Goal: Transaction & Acquisition: Purchase product/service

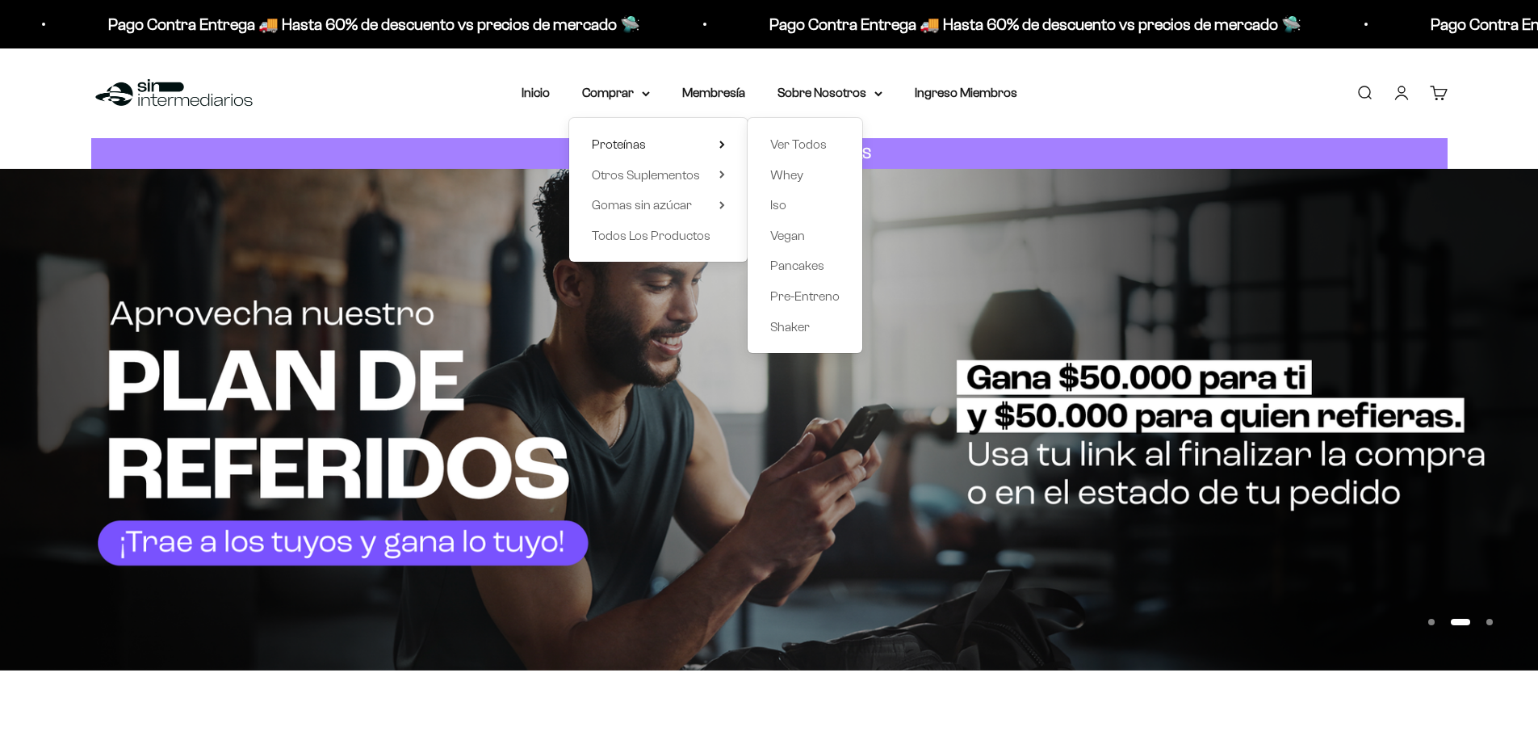
drag, startPoint x: 791, startPoint y: 147, endPoint x: 772, endPoint y: 1, distance: 147.3
click at [791, 149] on span "Ver Todos" at bounding box center [798, 144] width 57 height 14
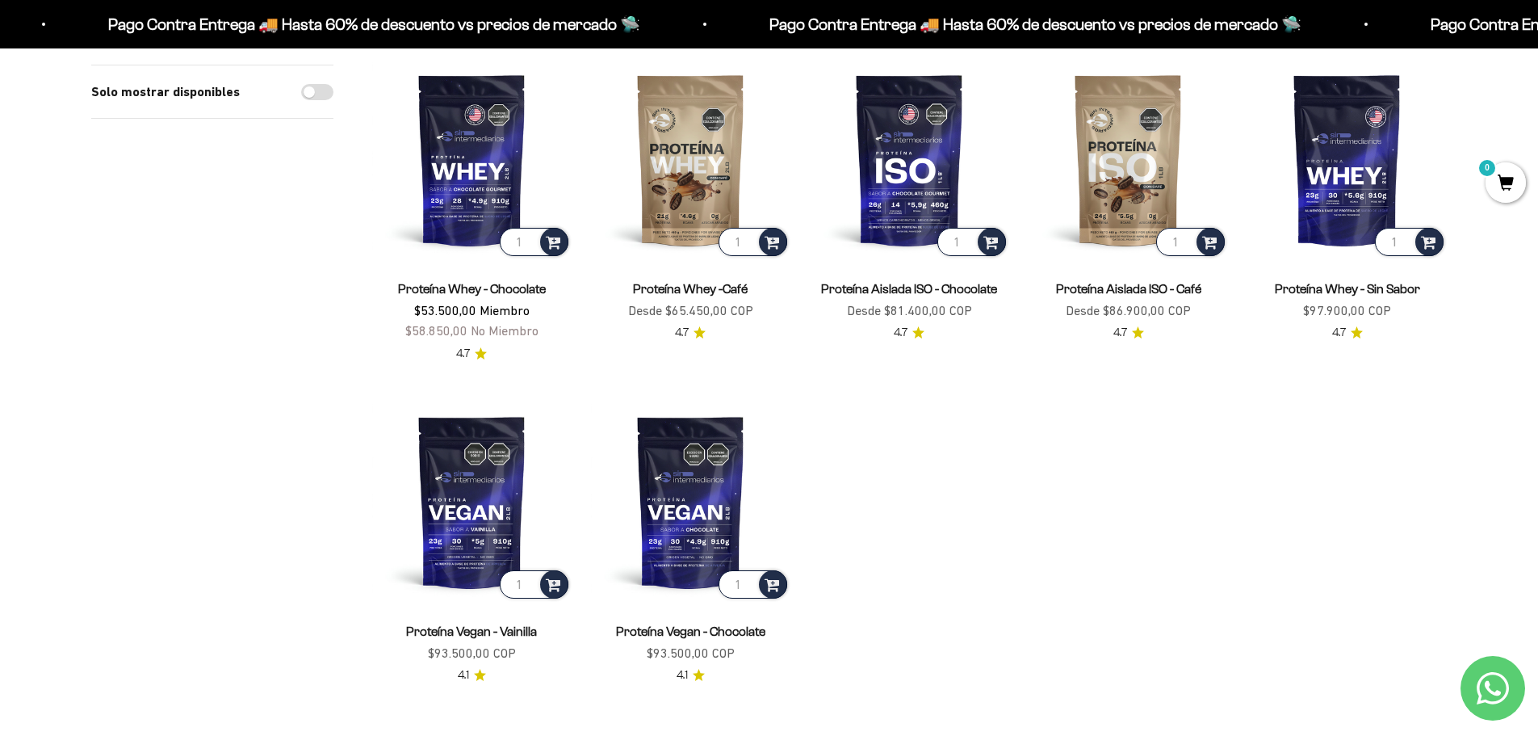
scroll to position [565, 0]
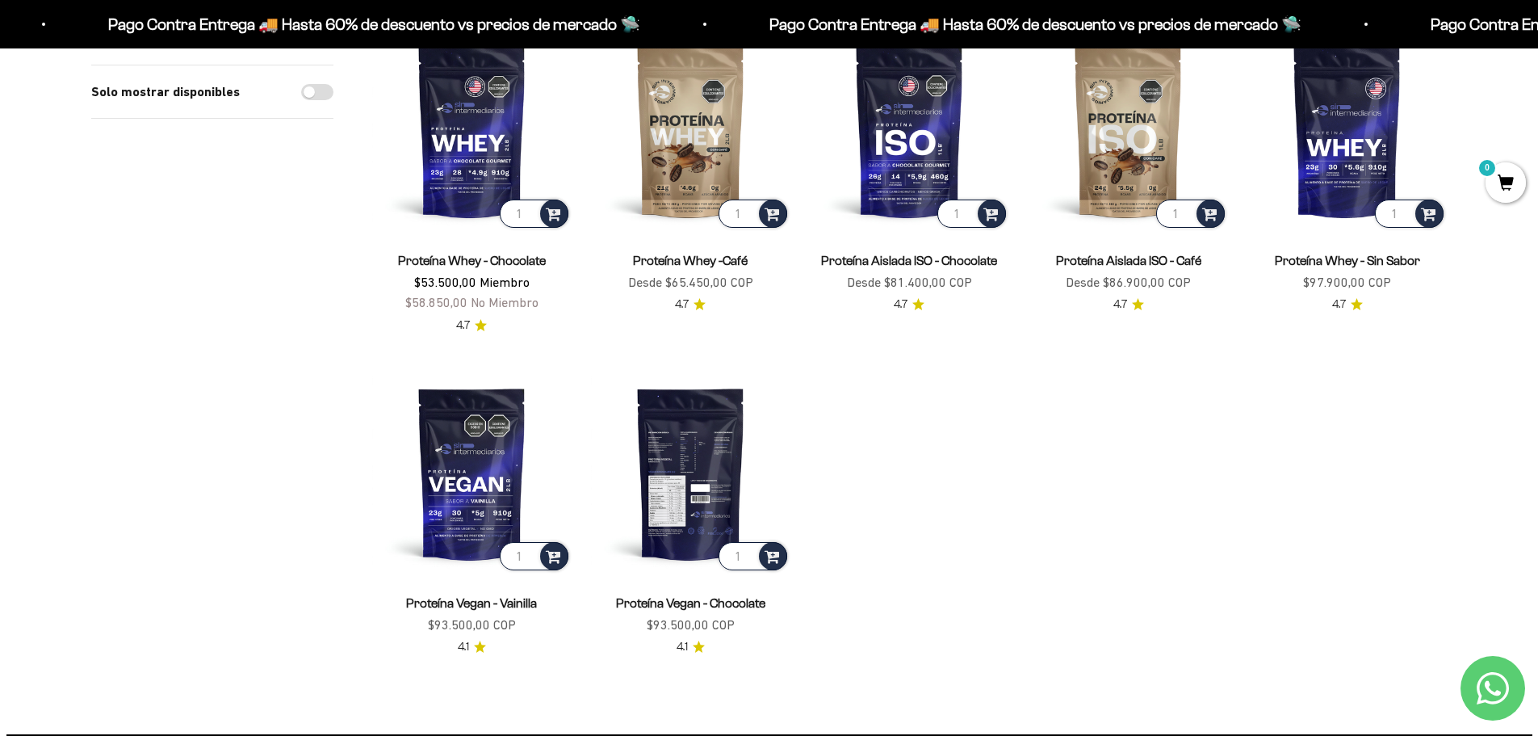
click at [681, 483] on img at bounding box center [690, 472] width 199 height 199
